Goal: Use online tool/utility: Utilize a website feature to perform a specific function

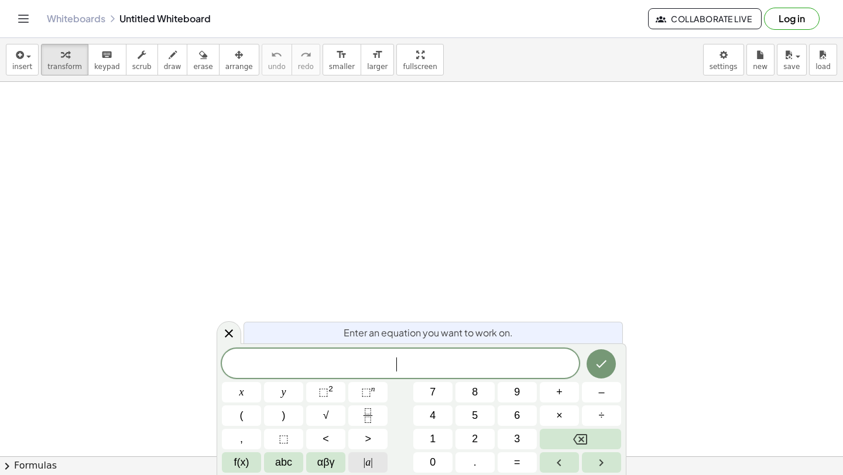
click at [369, 465] on span "| a |" at bounding box center [368, 463] width 9 height 16
click at [375, 459] on button "| a |" at bounding box center [367, 462] width 39 height 20
click at [368, 457] on span "| a |" at bounding box center [368, 463] width 9 height 16
click at [361, 461] on button "| a |" at bounding box center [367, 462] width 39 height 20
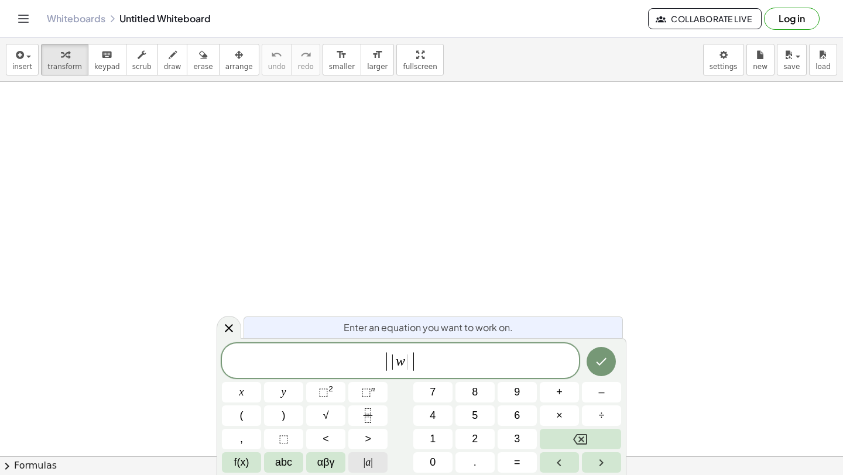
click at [369, 467] on span "| a |" at bounding box center [368, 463] width 9 height 16
click at [431, 359] on span "| | w | ​ |" at bounding box center [400, 362] width 357 height 22
click at [316, 421] on button "√" at bounding box center [325, 416] width 39 height 20
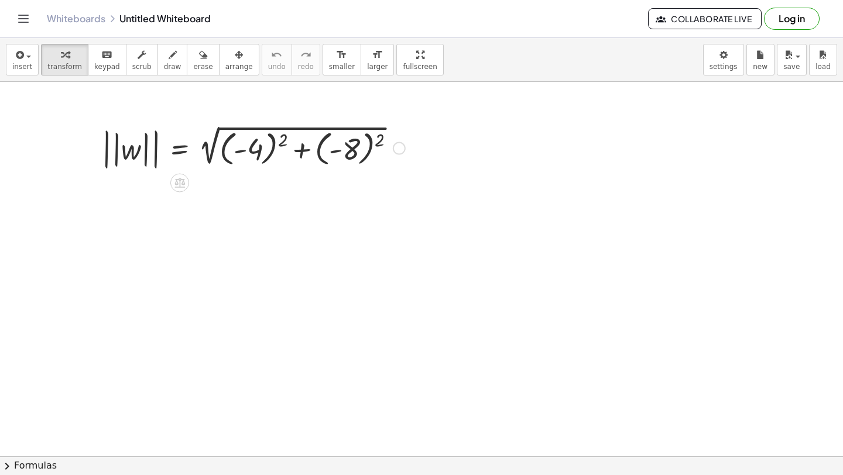
click at [282, 142] on div at bounding box center [253, 147] width 315 height 50
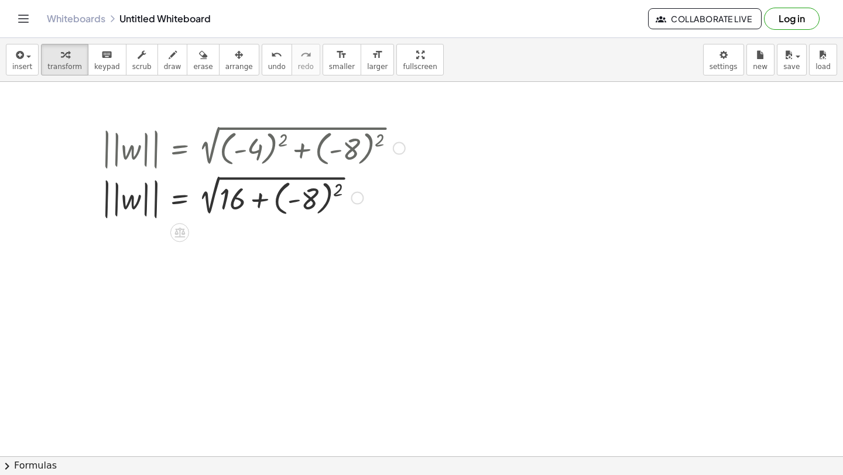
click at [342, 190] on div at bounding box center [253, 197] width 315 height 50
click at [262, 207] on div at bounding box center [253, 197] width 315 height 48
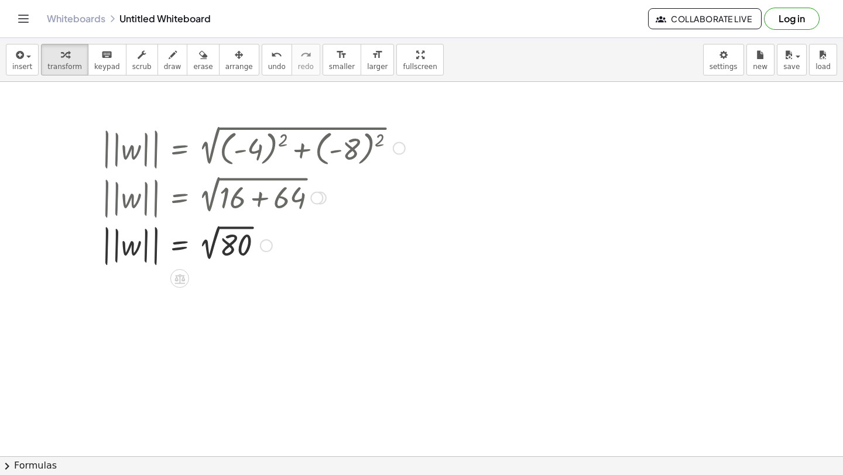
click at [208, 248] on div at bounding box center [253, 244] width 315 height 47
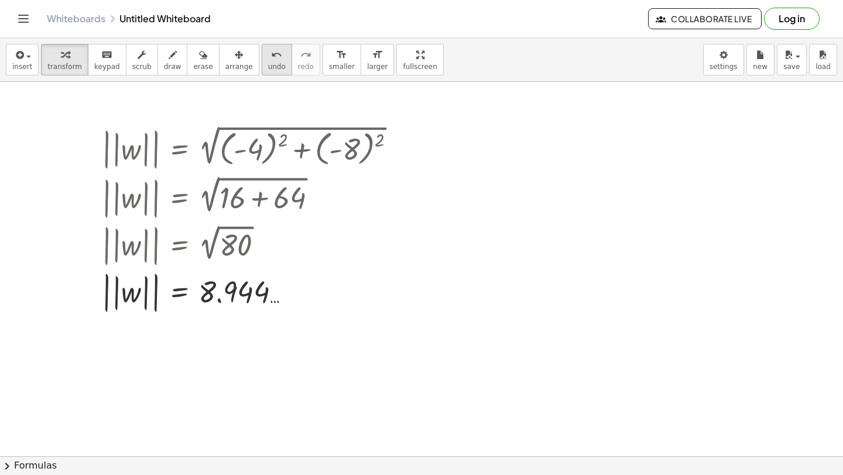
click at [268, 60] on div "undo" at bounding box center [277, 54] width 18 height 14
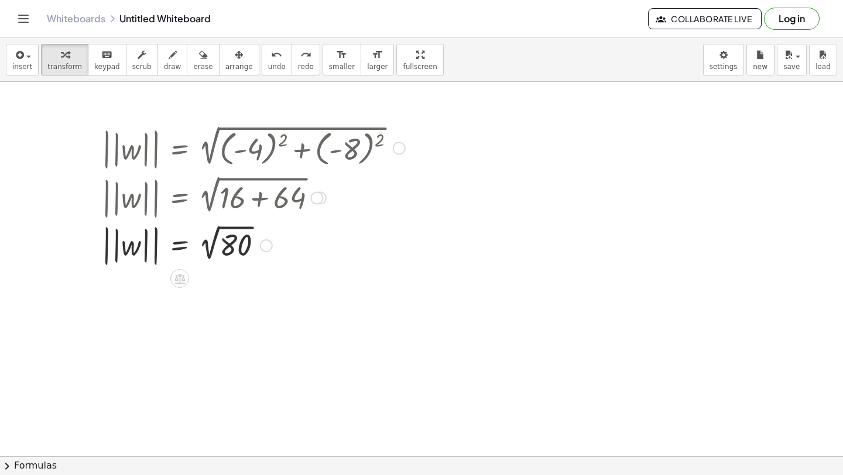
click at [221, 233] on div at bounding box center [239, 244] width 287 height 47
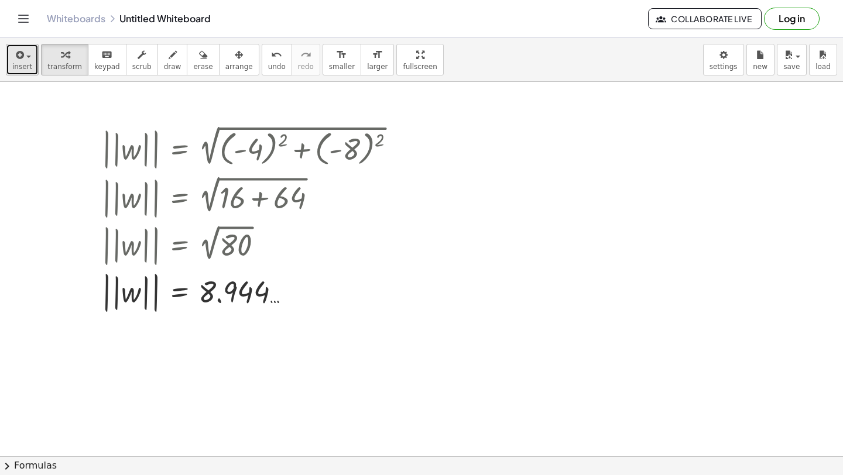
click at [19, 56] on icon "button" at bounding box center [18, 55] width 11 height 14
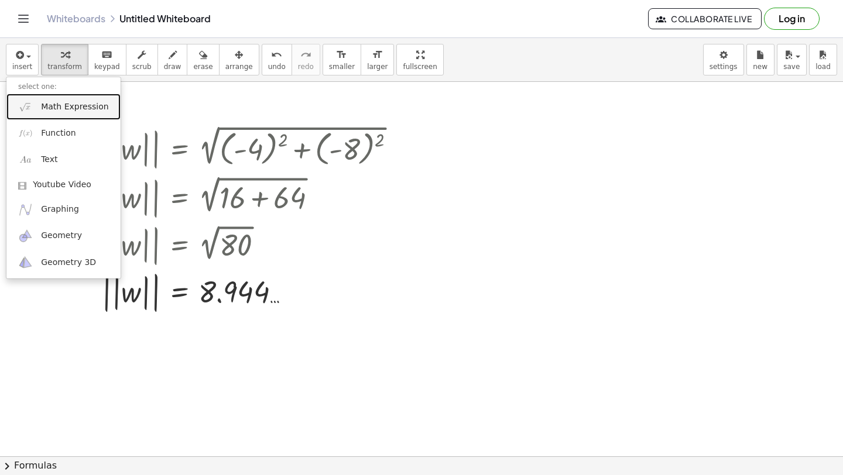
click at [32, 112] on img at bounding box center [25, 107] width 15 height 15
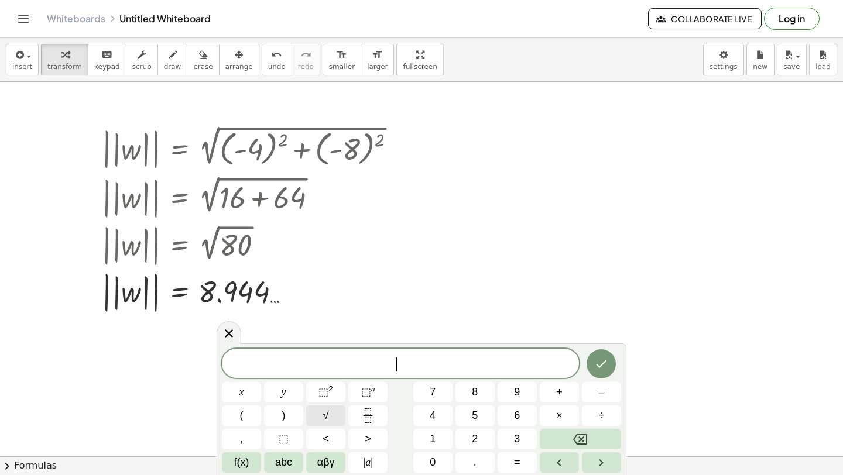
click at [318, 416] on button "√" at bounding box center [325, 416] width 39 height 20
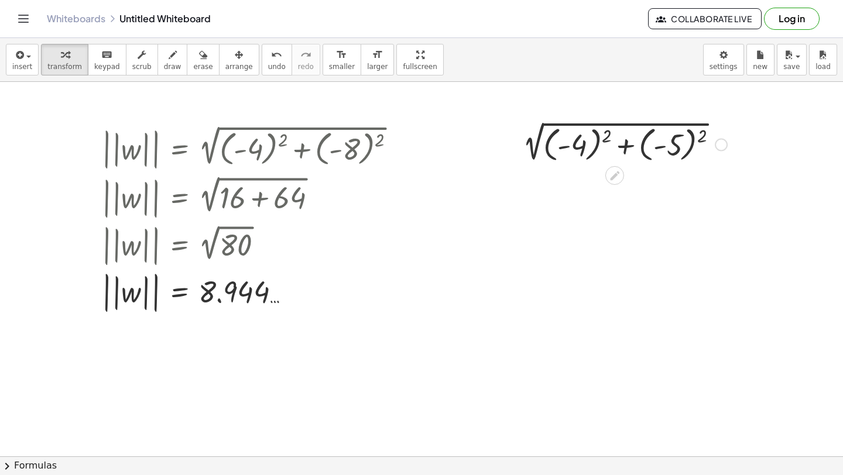
click at [605, 133] on div at bounding box center [621, 143] width 222 height 43
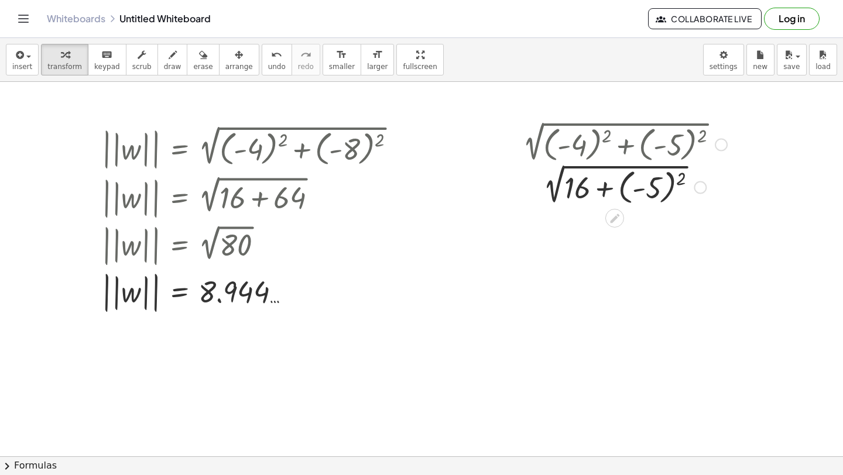
click at [684, 178] on div at bounding box center [621, 186] width 222 height 43
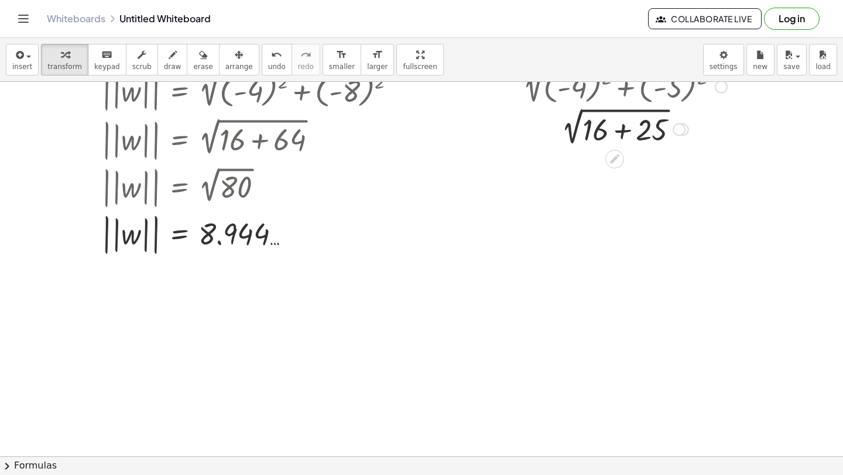
click at [616, 133] on div at bounding box center [621, 129] width 222 height 40
click at [611, 164] on div at bounding box center [621, 167] width 222 height 39
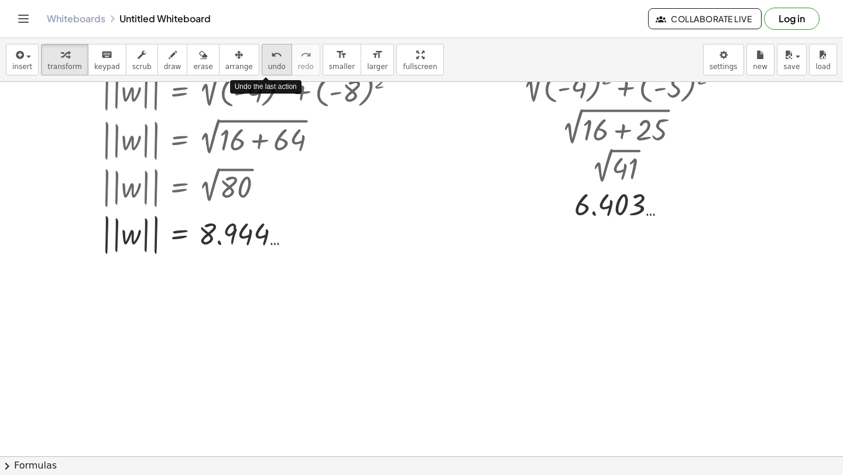
click at [271, 60] on icon "undo" at bounding box center [276, 55] width 11 height 14
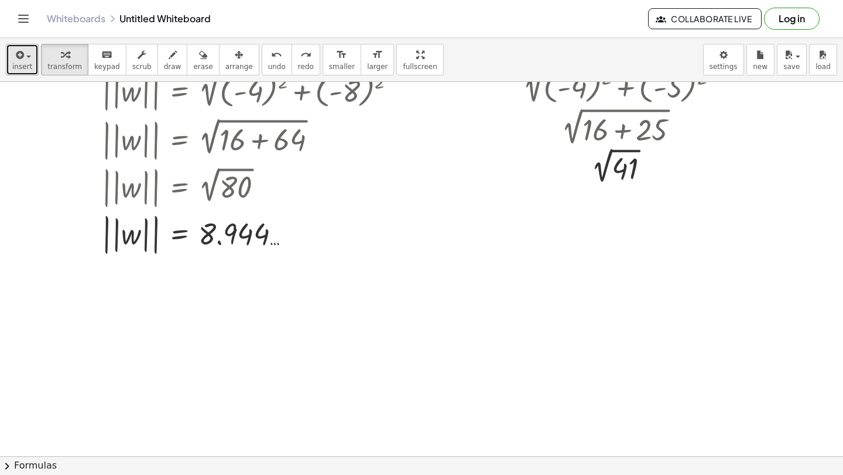
click at [29, 66] on span "insert" at bounding box center [22, 67] width 20 height 8
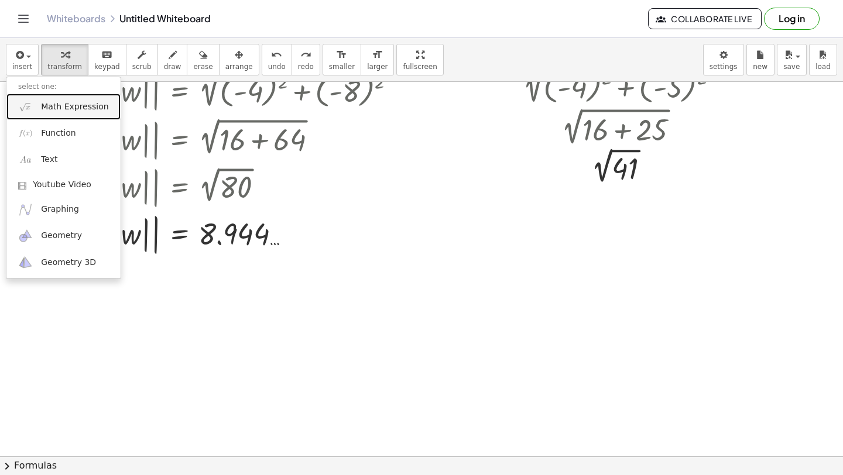
click at [52, 108] on span "Math Expression" at bounding box center [74, 107] width 67 height 12
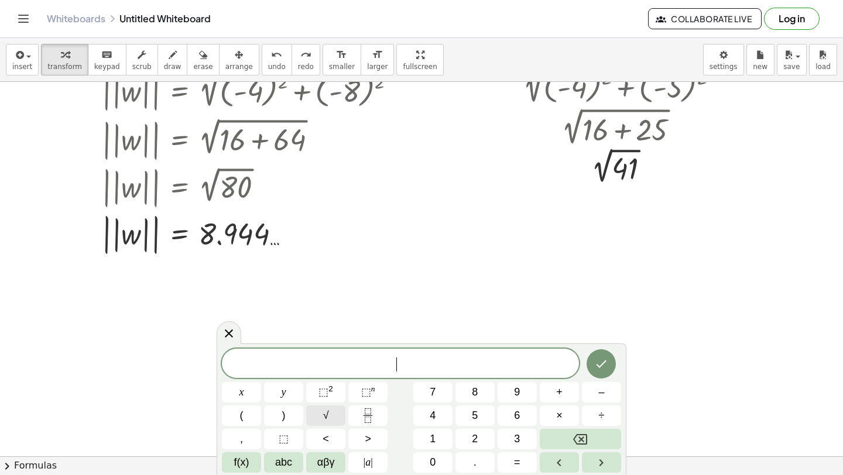
click at [329, 419] on button "√" at bounding box center [325, 416] width 39 height 20
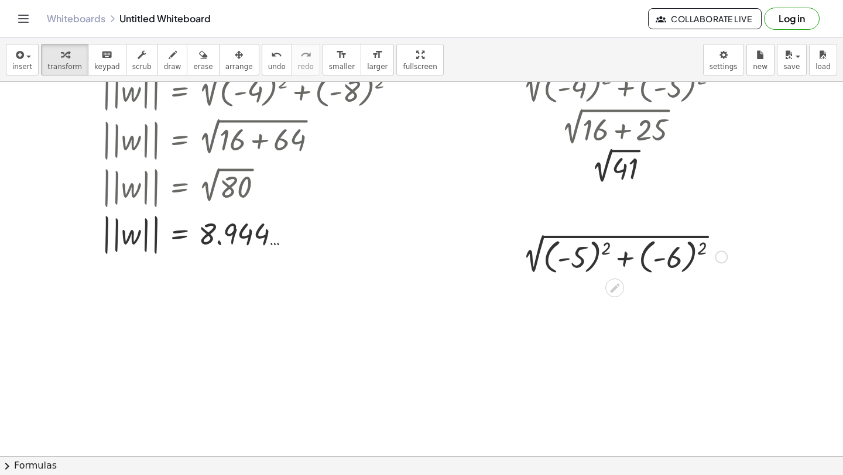
click at [603, 246] on div at bounding box center [621, 256] width 222 height 43
click at [690, 249] on div at bounding box center [622, 256] width 187 height 43
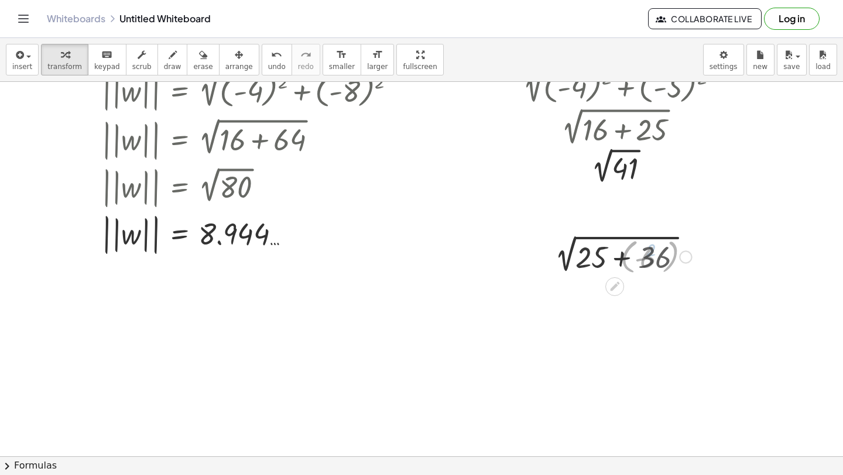
click at [625, 259] on div at bounding box center [621, 256] width 222 height 40
click at [585, 250] on div at bounding box center [621, 255] width 222 height 39
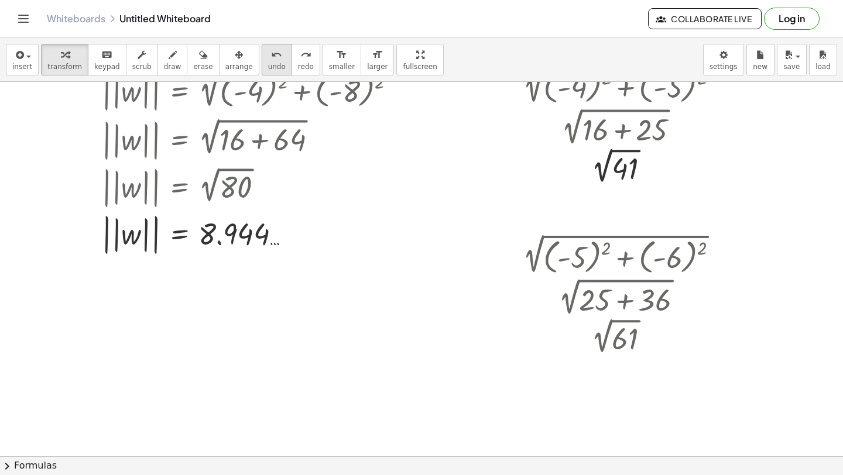
click at [273, 65] on span "undo" at bounding box center [277, 67] width 18 height 8
click at [19, 70] on span "insert" at bounding box center [22, 67] width 20 height 8
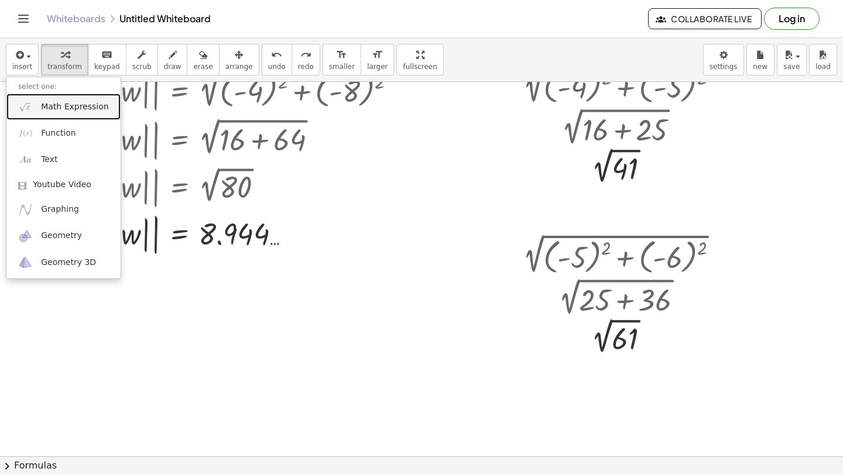
click at [49, 116] on link "Math Expression" at bounding box center [63, 107] width 114 height 26
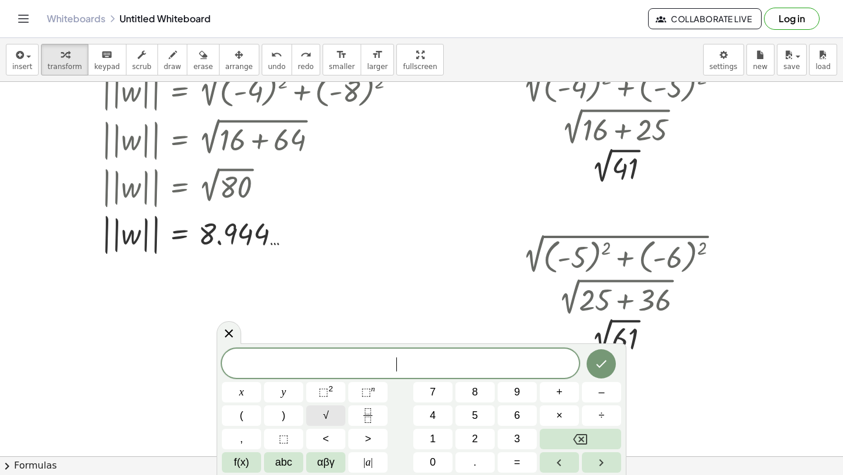
click at [328, 415] on span "√" at bounding box center [326, 416] width 6 height 16
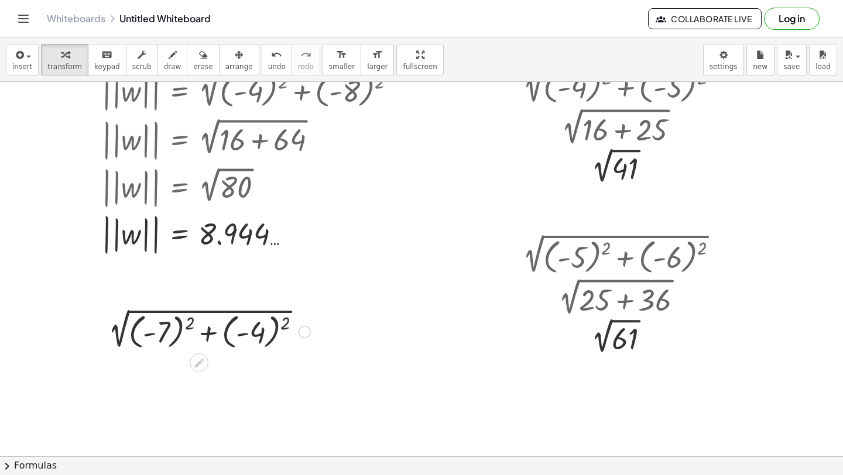
click at [188, 321] on div at bounding box center [206, 331] width 220 height 43
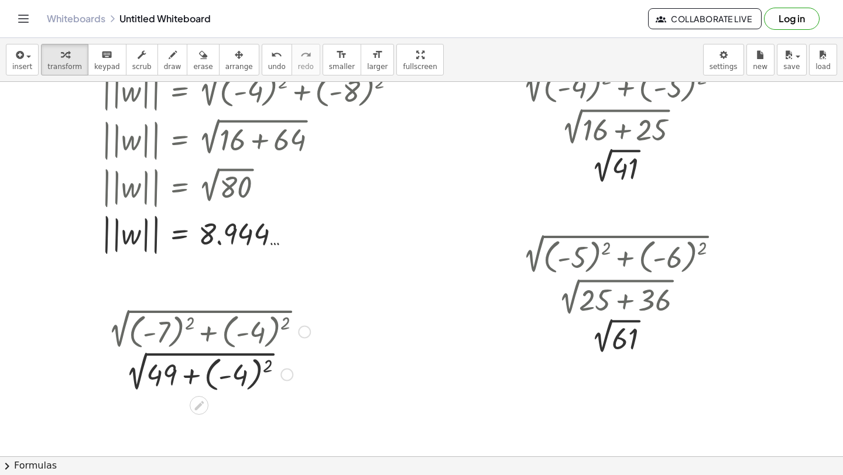
click at [265, 364] on div at bounding box center [206, 373] width 220 height 43
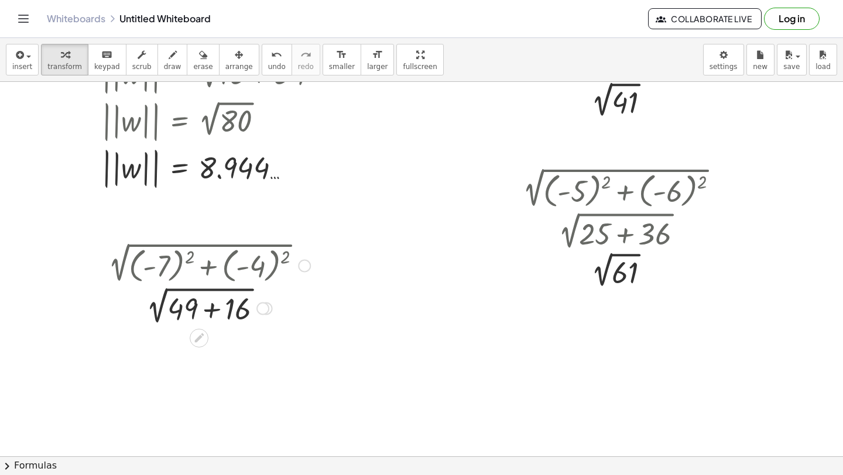
click at [214, 313] on div at bounding box center [206, 308] width 220 height 40
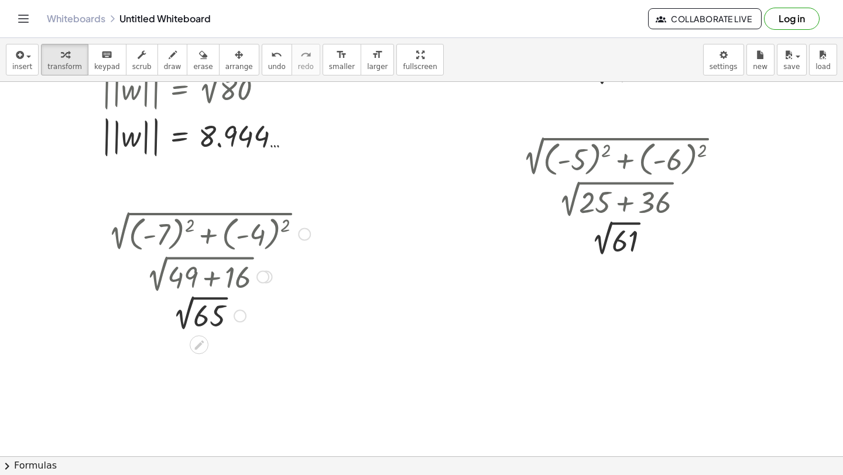
click at [182, 319] on div at bounding box center [206, 315] width 220 height 39
click at [271, 60] on icon "undo" at bounding box center [276, 55] width 11 height 14
click at [18, 65] on span "insert" at bounding box center [22, 67] width 20 height 8
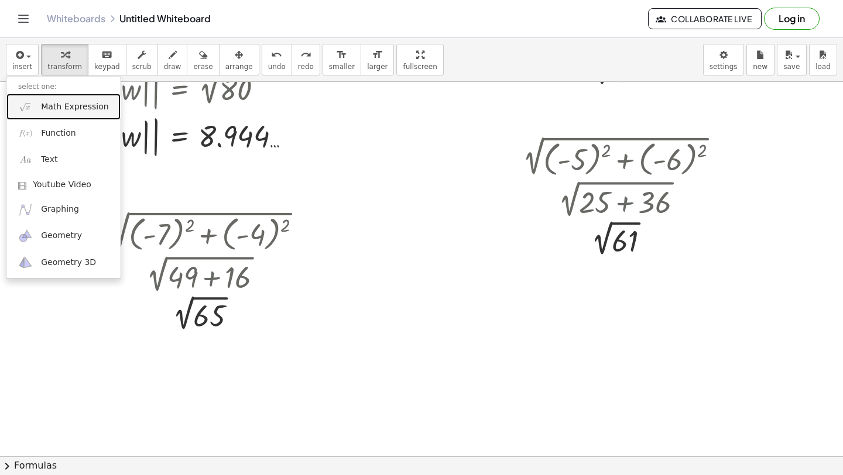
click at [20, 107] on img at bounding box center [25, 107] width 15 height 15
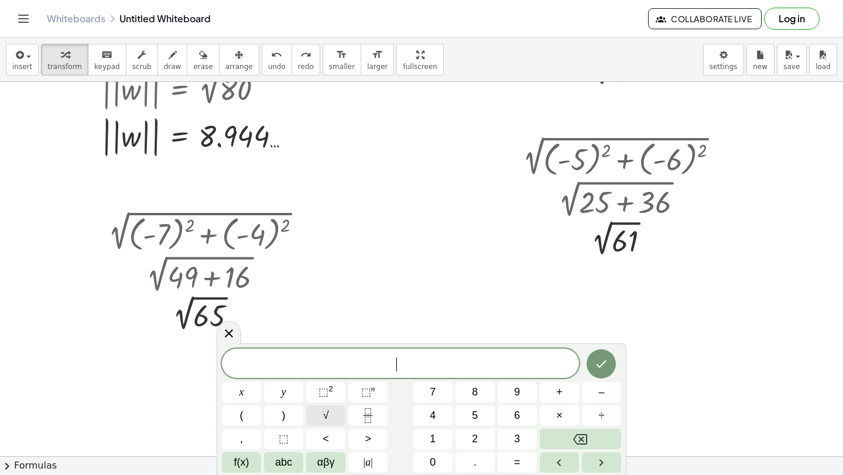
click at [327, 422] on span "√" at bounding box center [326, 416] width 6 height 16
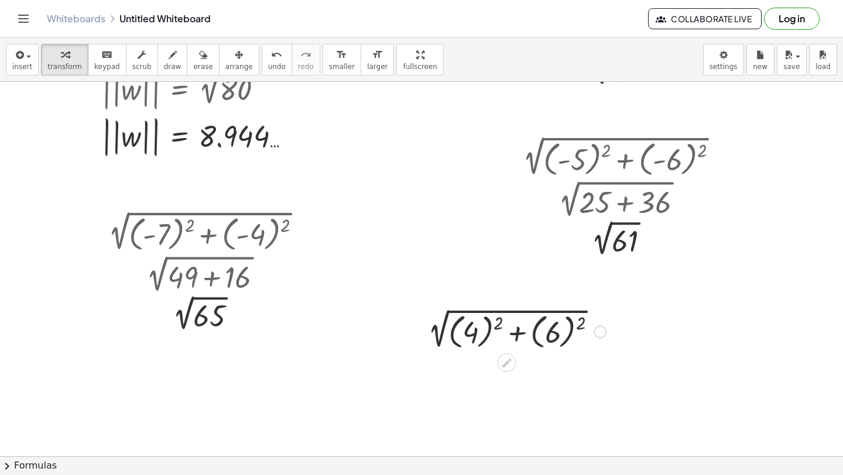
click at [502, 331] on div at bounding box center [514, 331] width 196 height 43
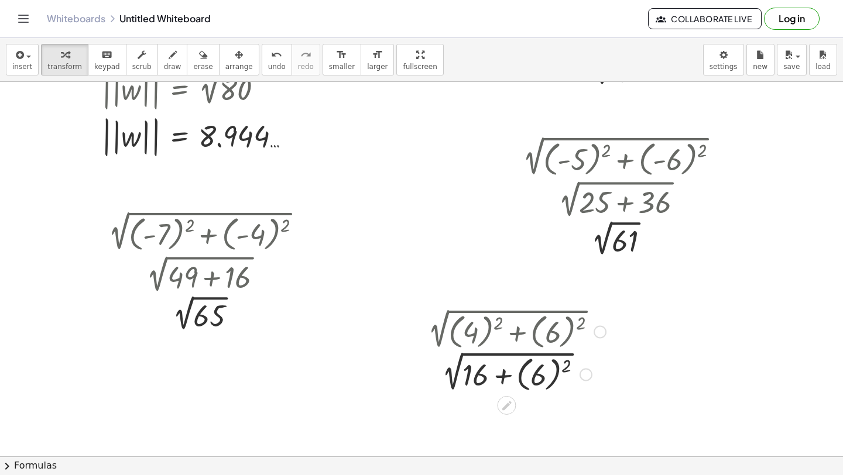
click at [564, 374] on div at bounding box center [514, 373] width 196 height 43
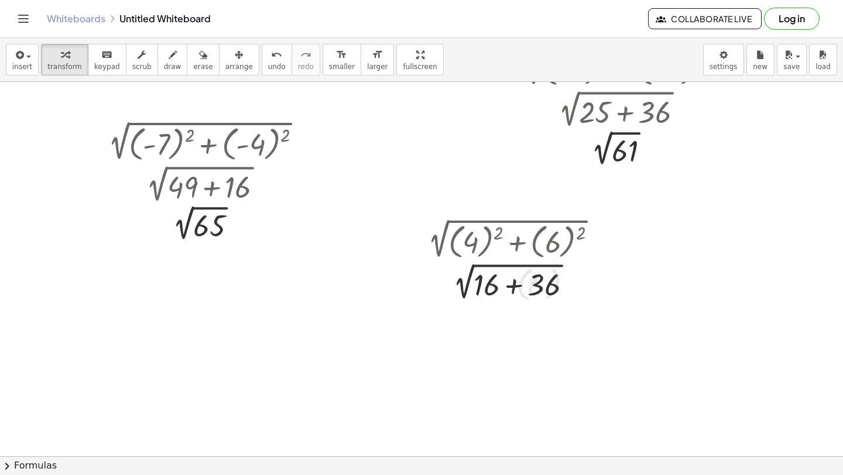
scroll to position [254, 0]
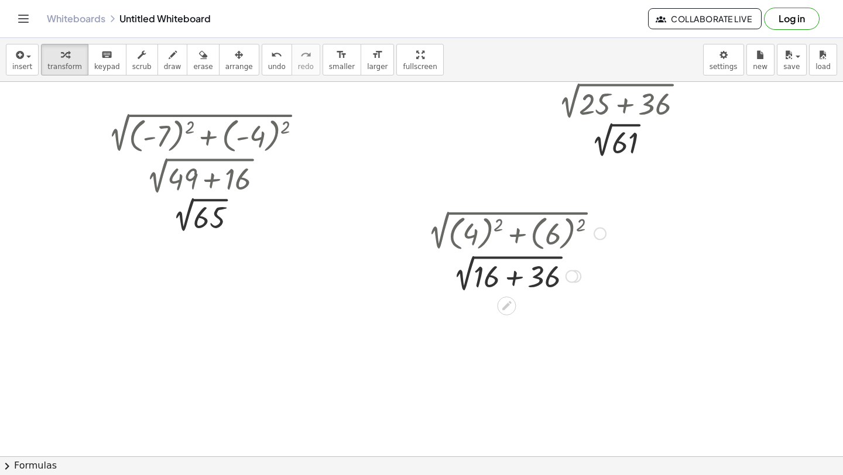
click at [514, 274] on div at bounding box center [514, 276] width 196 height 40
click at [502, 316] on div at bounding box center [514, 314] width 196 height 39
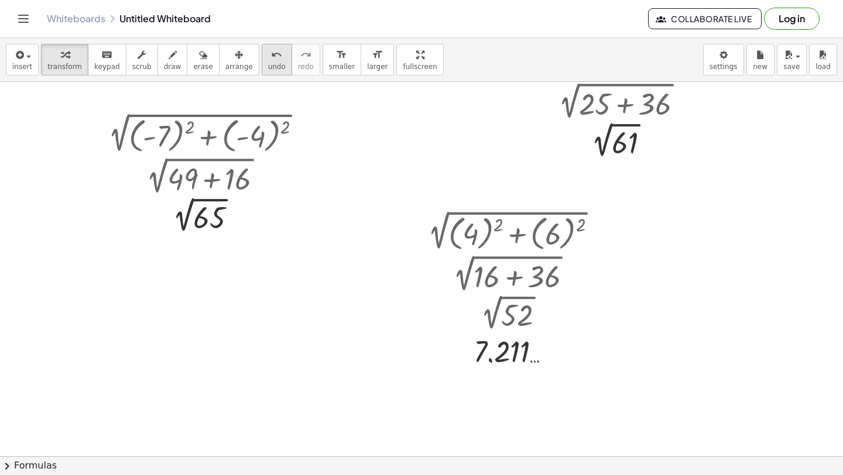
click at [268, 66] on span "undo" at bounding box center [277, 67] width 18 height 8
